Goal: Task Accomplishment & Management: Manage account settings

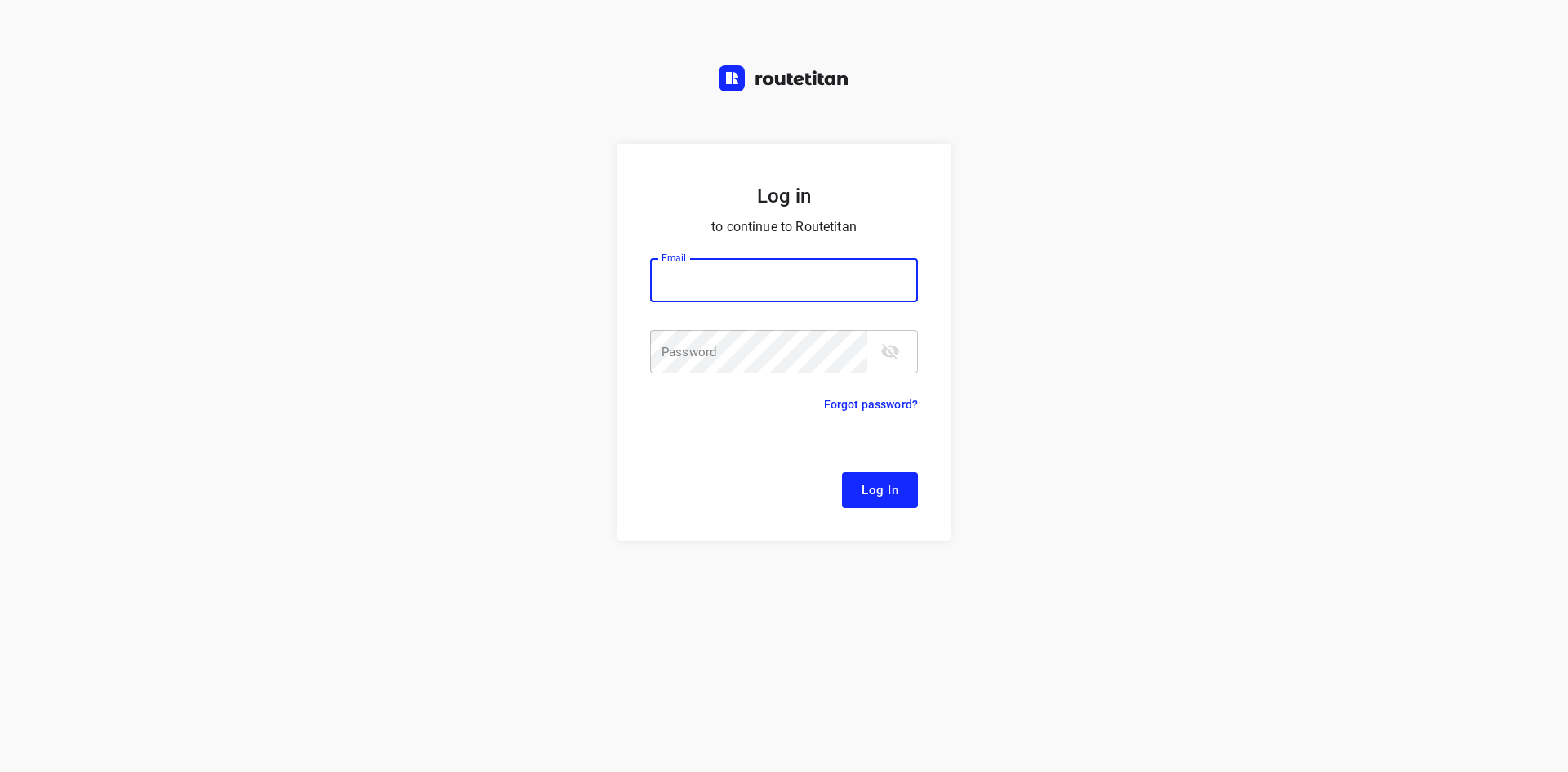
type input "[EMAIL_ADDRESS][DOMAIN_NAME]"
click at [886, 498] on span "Log In" at bounding box center [880, 490] width 37 height 21
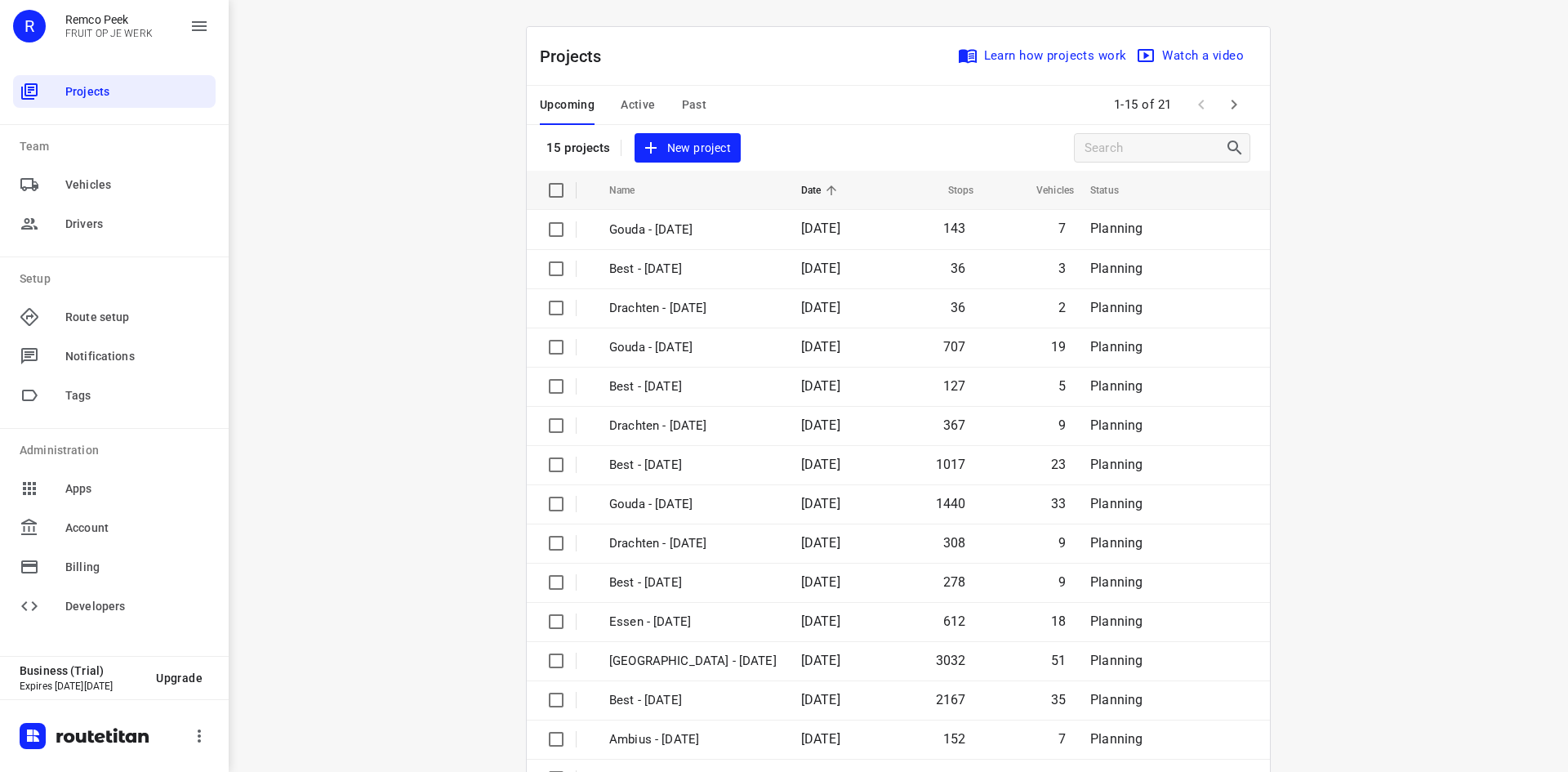
click at [631, 95] on span "Active" at bounding box center [637, 105] width 34 height 20
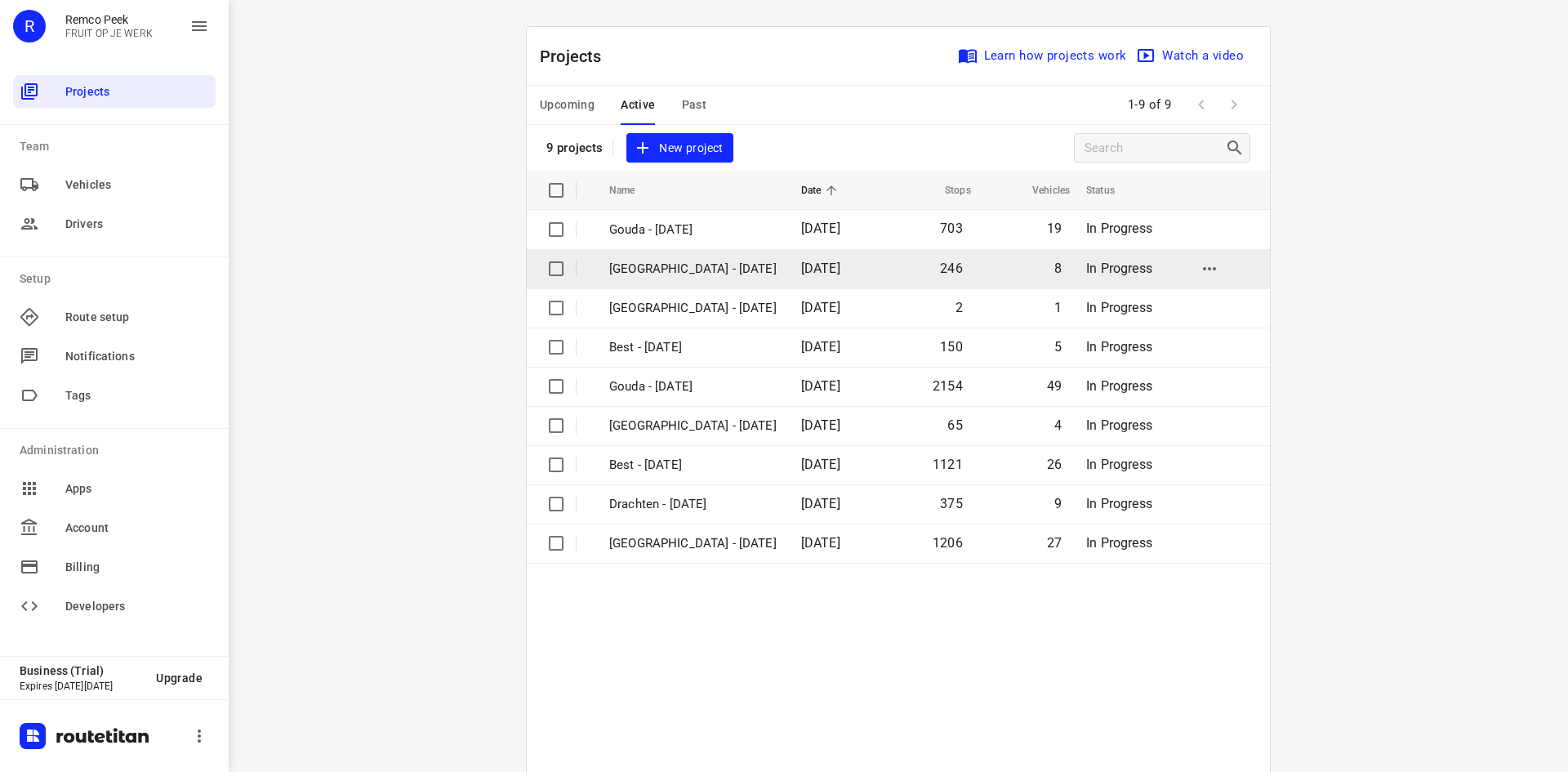
click at [626, 270] on p "[GEOGRAPHIC_DATA] - [DATE]" at bounding box center [693, 269] width 168 height 18
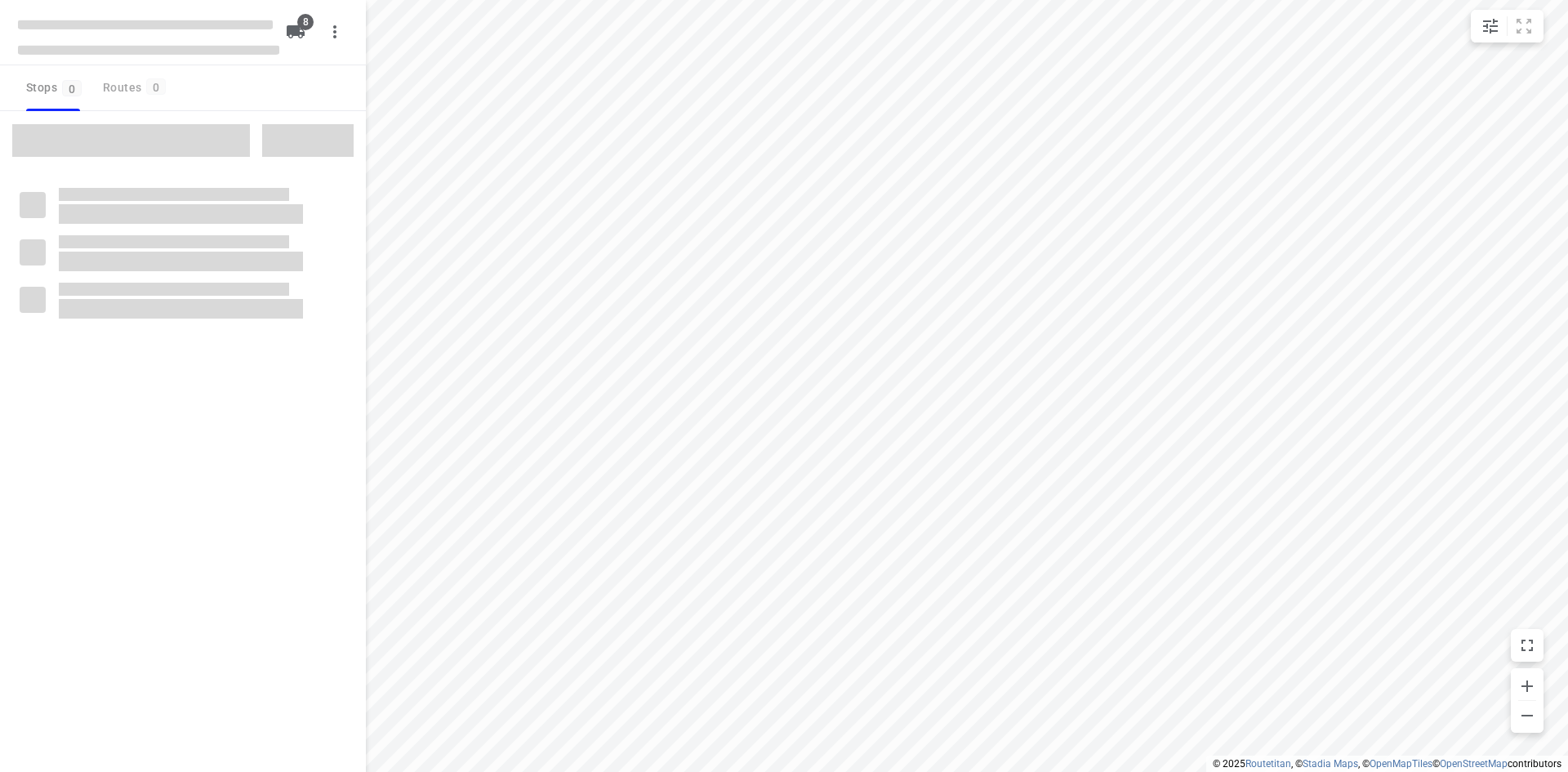
checkbox input "true"
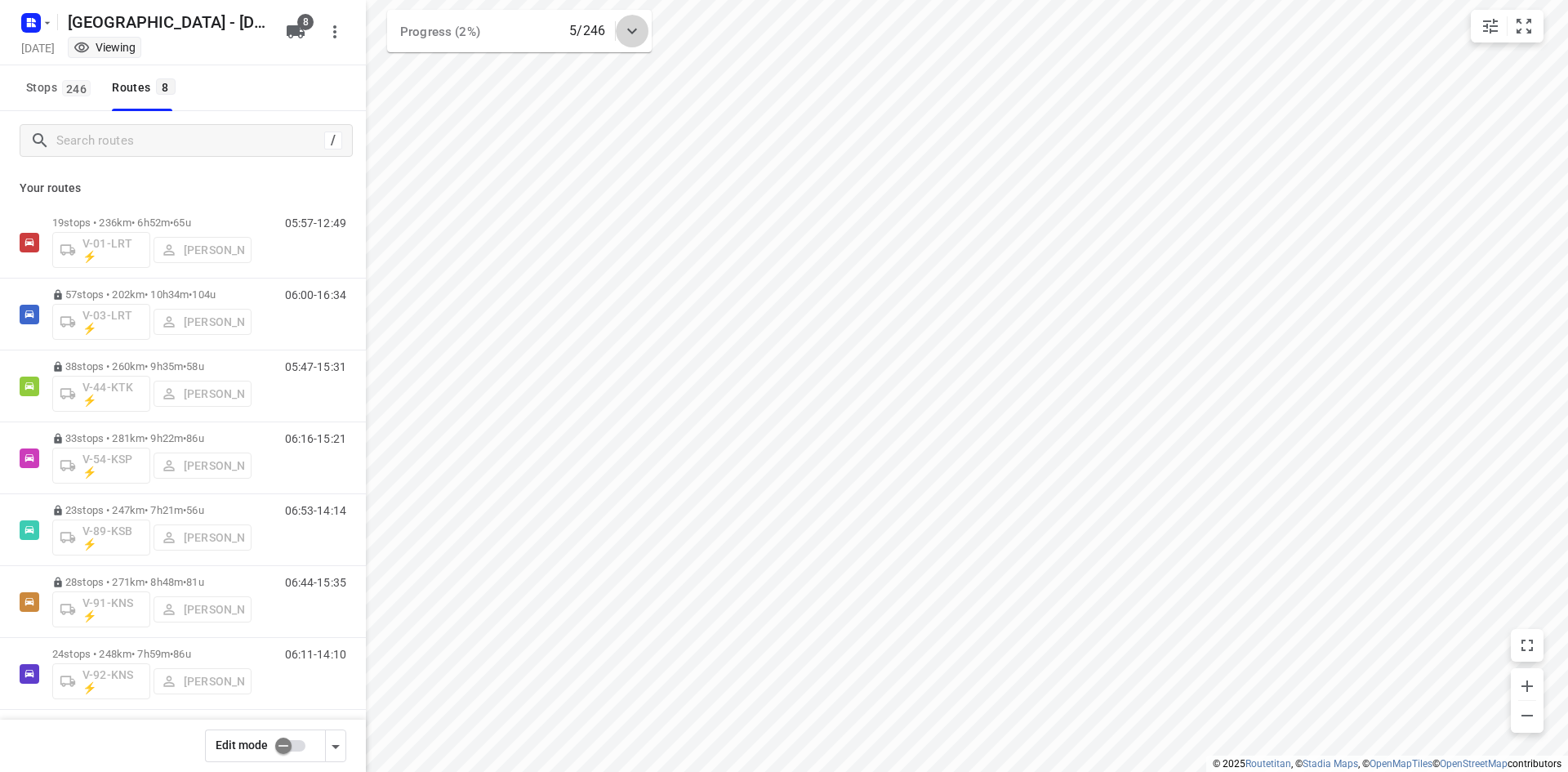
click at [632, 21] on icon at bounding box center [631, 30] width 19 height 19
click at [632, 21] on div at bounding box center [632, 38] width 33 height 33
click at [640, 30] on icon at bounding box center [631, 30] width 19 height 19
click at [640, 30] on icon at bounding box center [631, 37] width 19 height 19
